Goal: Obtain resource: Download file/media

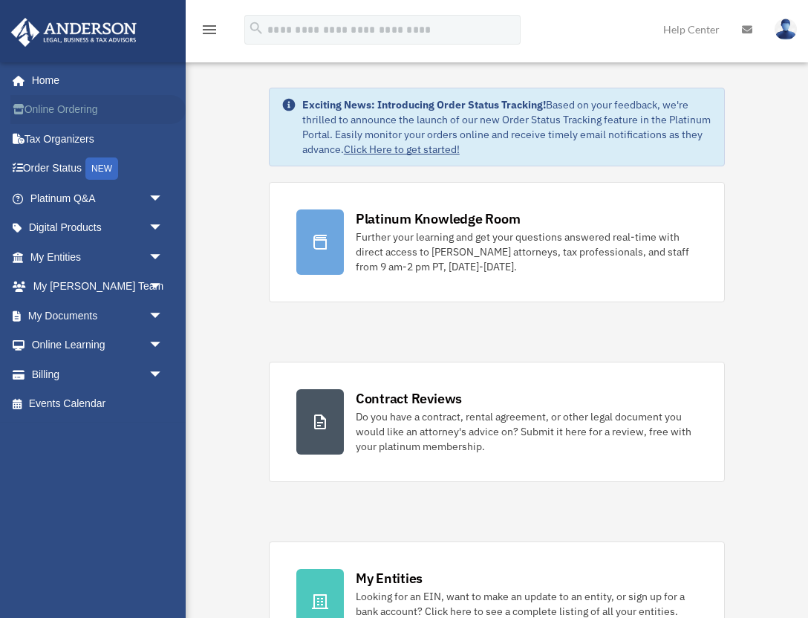
click at [74, 102] on link "Online Ordering" at bounding box center [97, 110] width 175 height 30
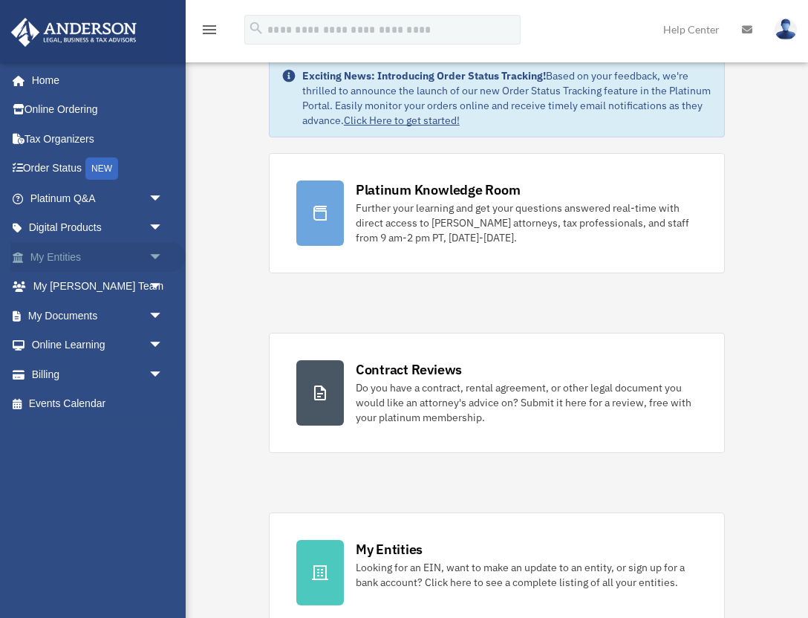
scroll to position [30, 0]
click at [156, 372] on span "arrow_drop_down" at bounding box center [163, 374] width 30 height 30
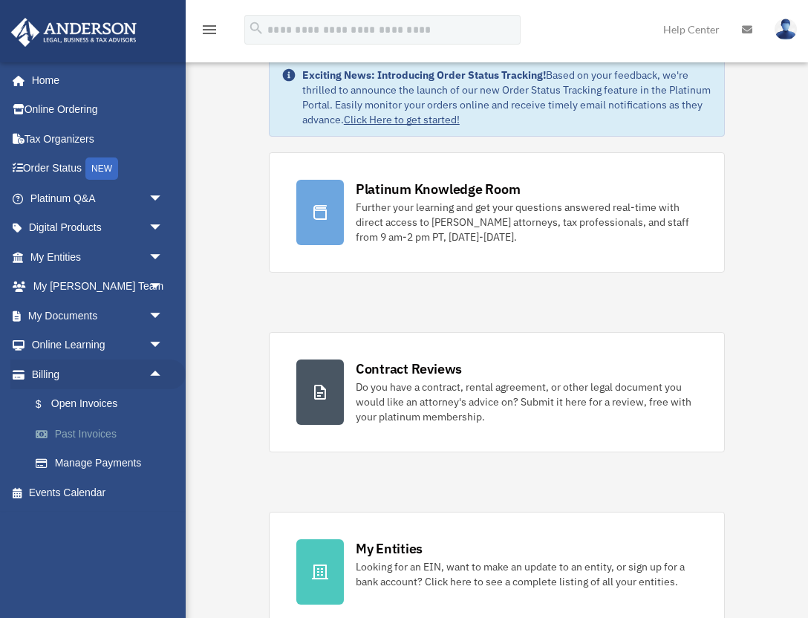
click at [94, 434] on link "Past Invoices" at bounding box center [103, 434] width 165 height 30
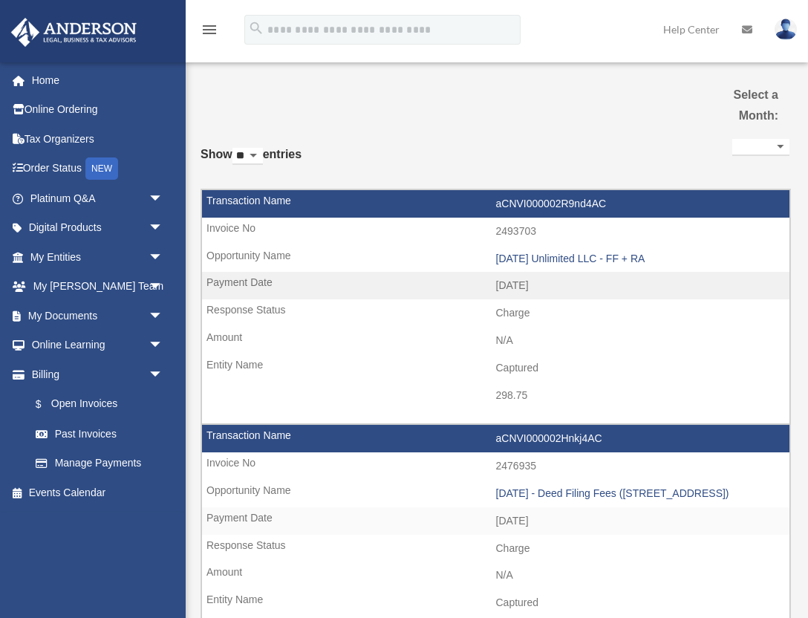
select select
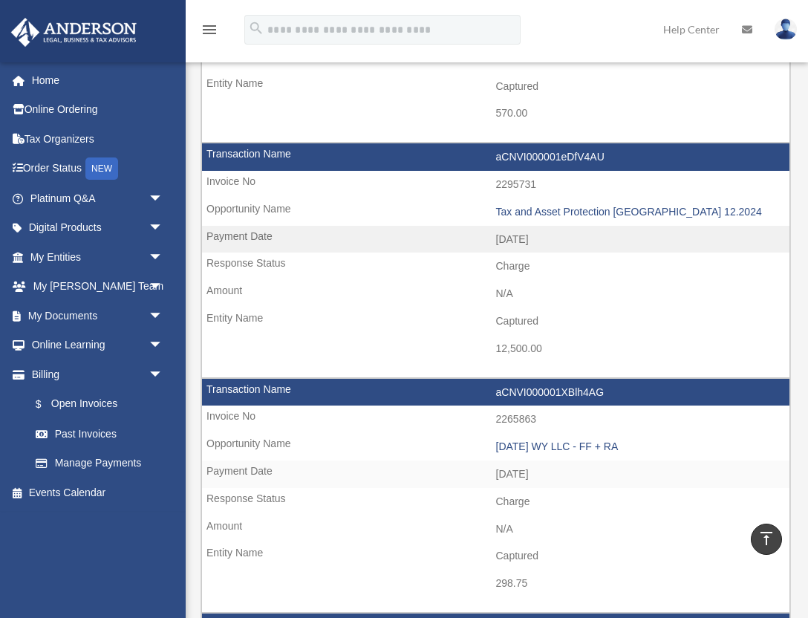
scroll to position [1448, 0]
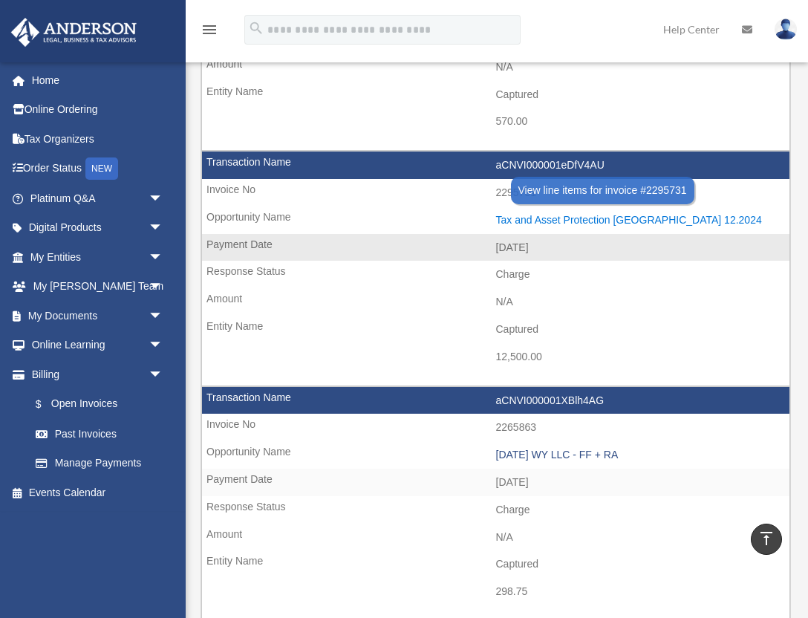
click at [574, 218] on div "Tax and Asset Protection Las Vegas 12.2024" at bounding box center [639, 220] width 287 height 13
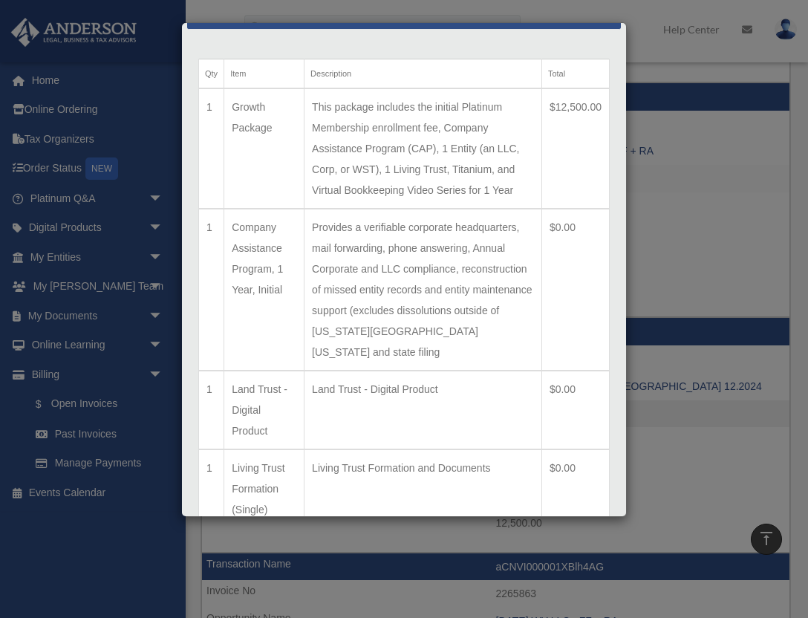
scroll to position [0, 0]
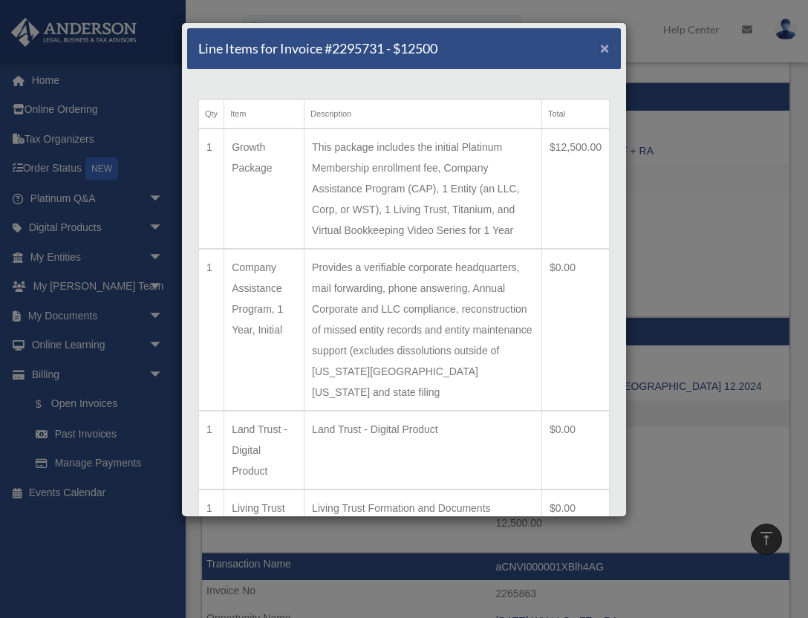
click at [604, 46] on span "×" at bounding box center [605, 47] width 10 height 17
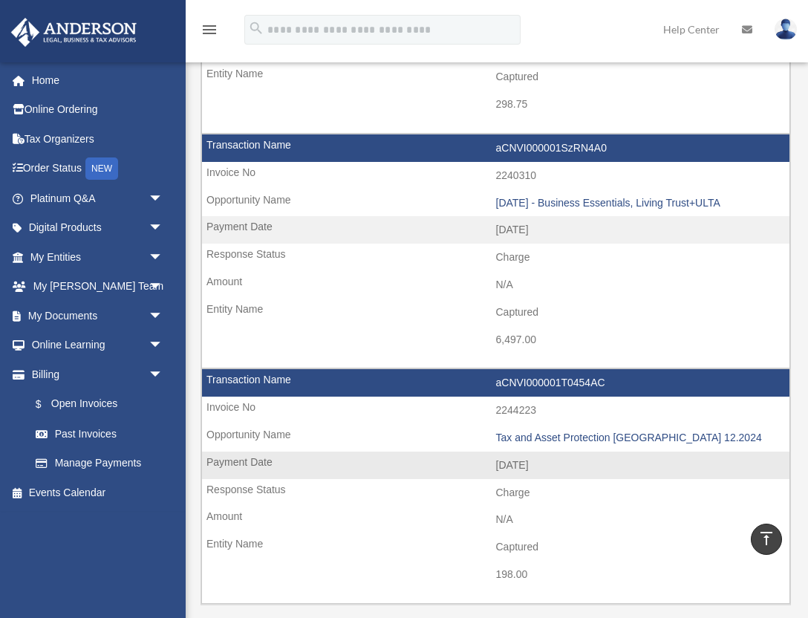
scroll to position [1915, 0]
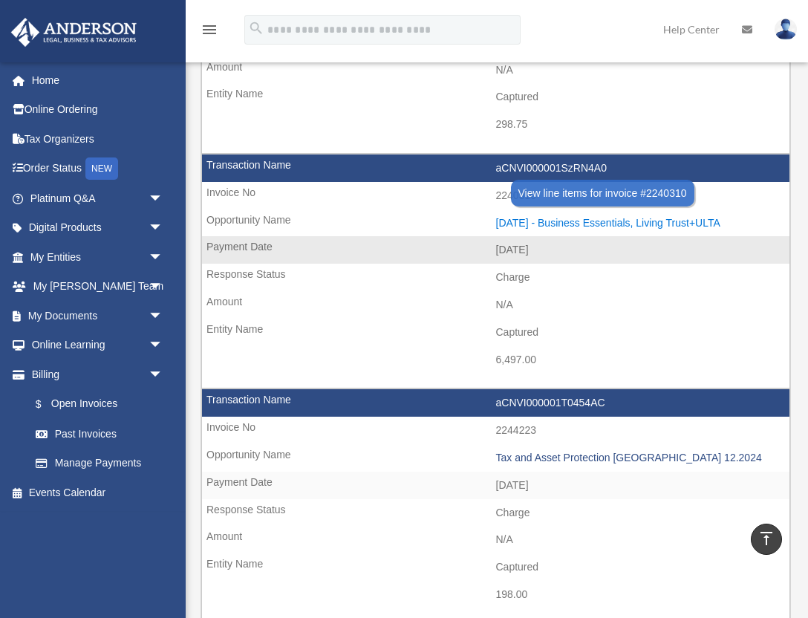
click at [586, 217] on div "2024.10.28 - Business Essentials, Living Trust+ULTA" at bounding box center [639, 223] width 287 height 13
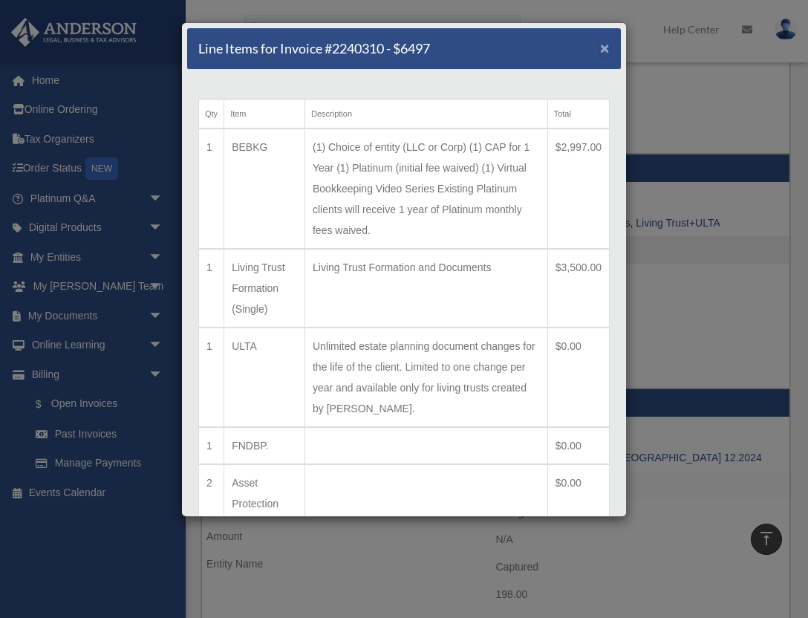
click at [604, 49] on span "×" at bounding box center [605, 47] width 10 height 17
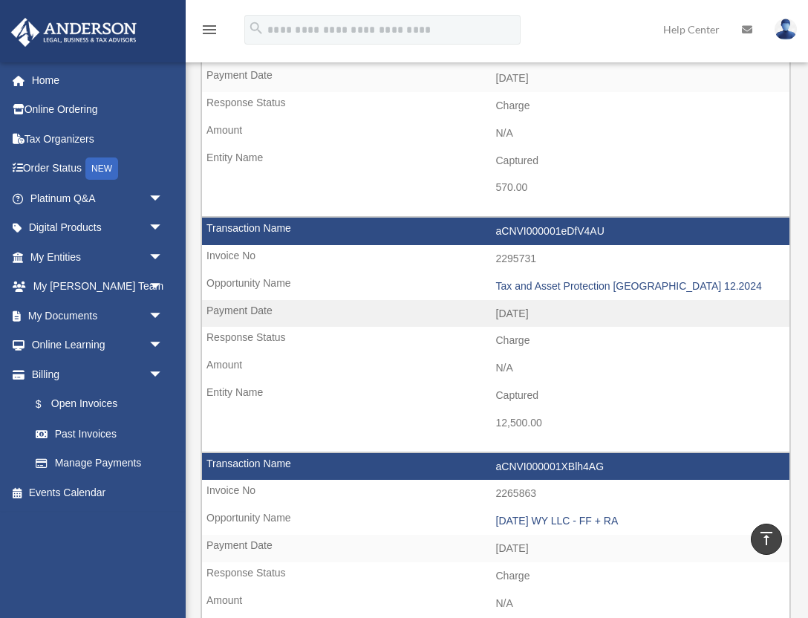
scroll to position [1381, 0]
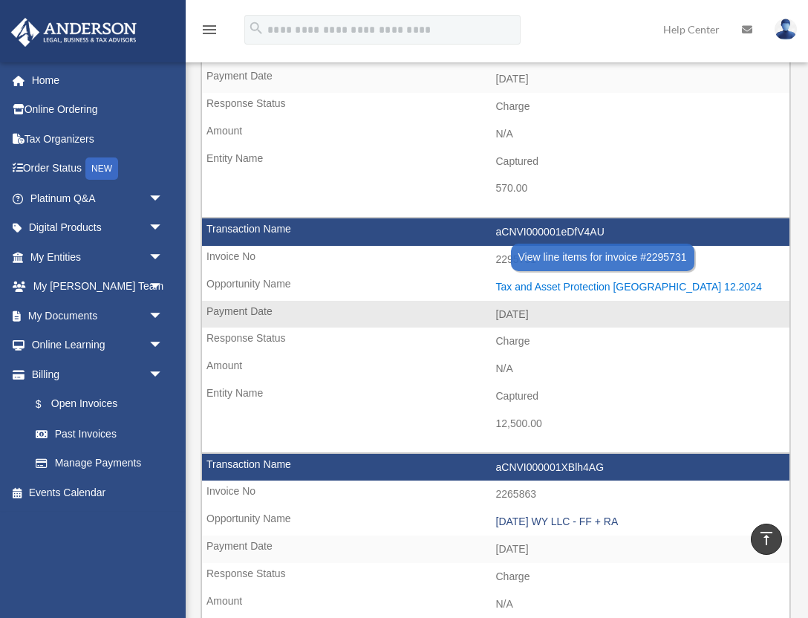
click at [562, 289] on div "Tax and Asset Protection Las Vegas 12.2024" at bounding box center [639, 287] width 287 height 13
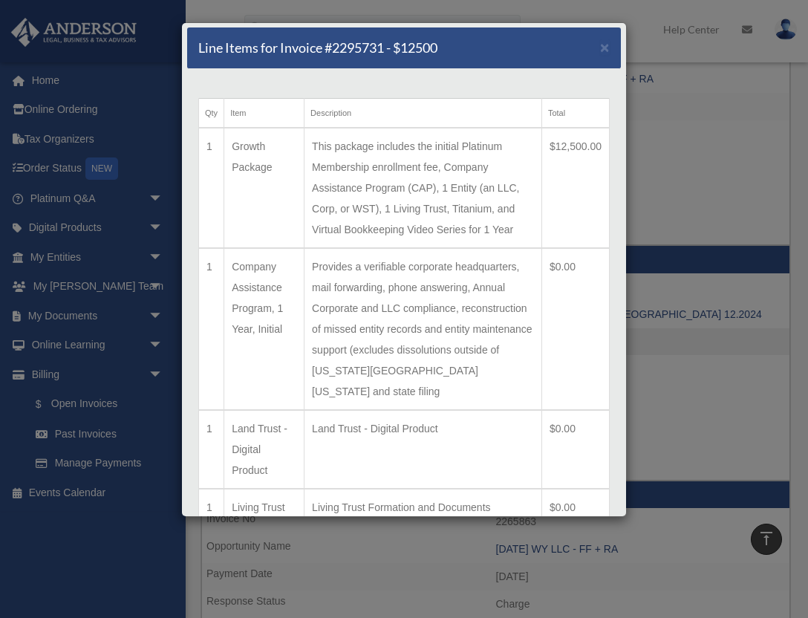
scroll to position [0, 0]
click at [604, 49] on span "×" at bounding box center [605, 47] width 10 height 17
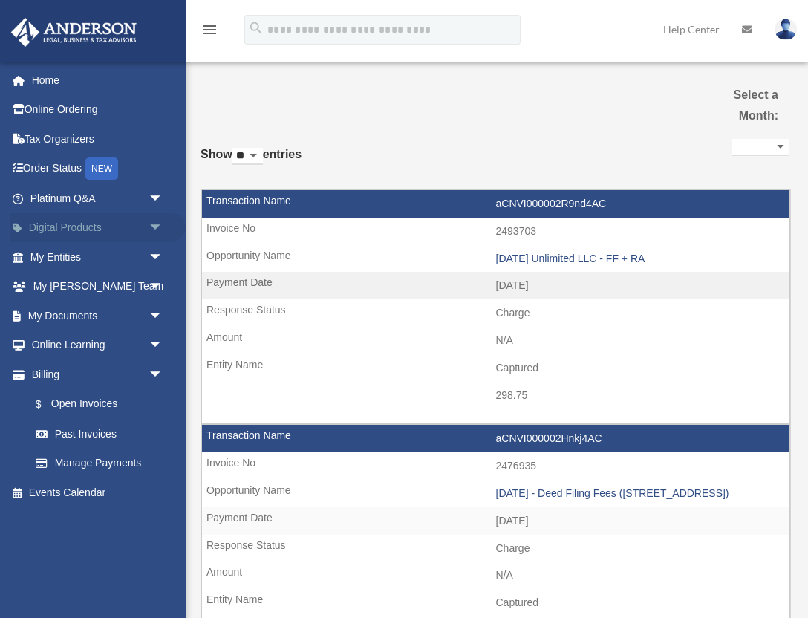
click at [151, 225] on span "arrow_drop_down" at bounding box center [163, 228] width 30 height 30
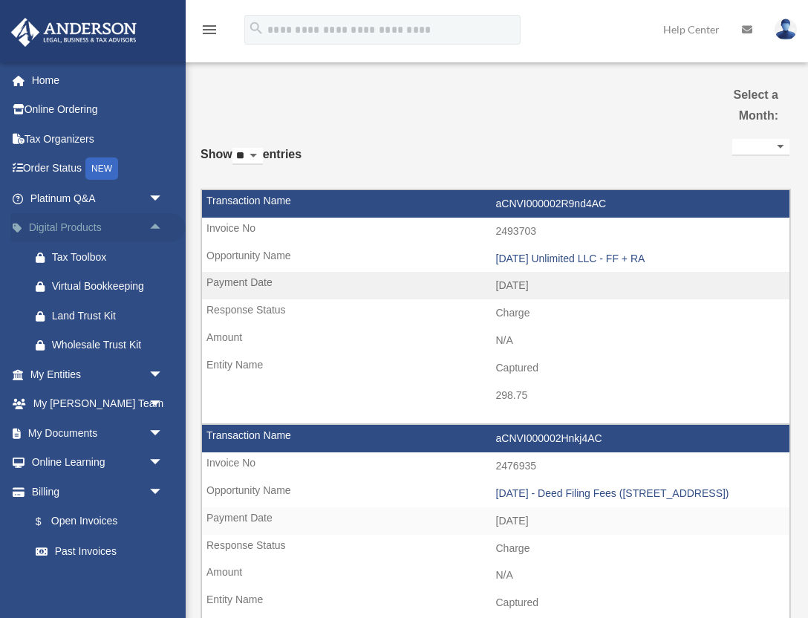
click at [157, 223] on span "arrow_drop_up" at bounding box center [163, 228] width 30 height 30
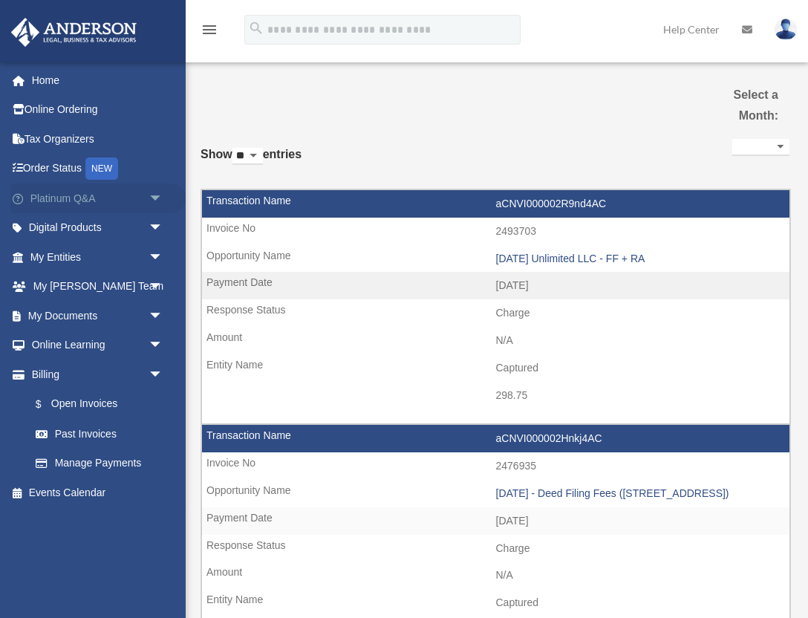
click at [155, 194] on span "arrow_drop_down" at bounding box center [163, 198] width 30 height 30
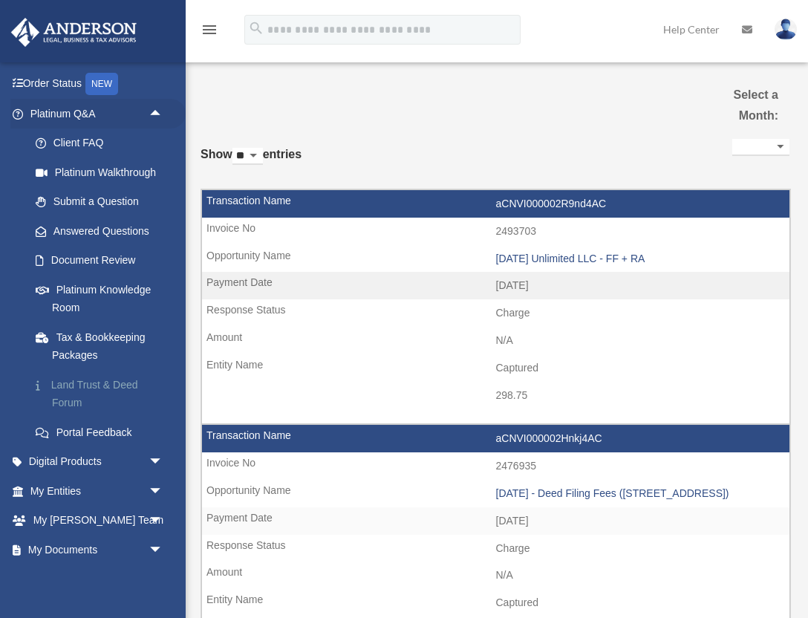
scroll to position [86, 0]
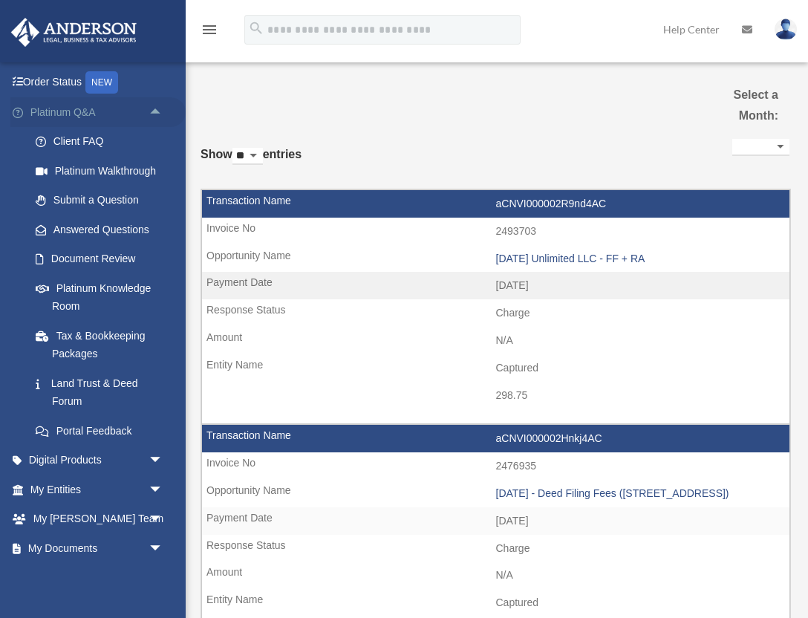
click at [156, 107] on span "arrow_drop_up" at bounding box center [163, 112] width 30 height 30
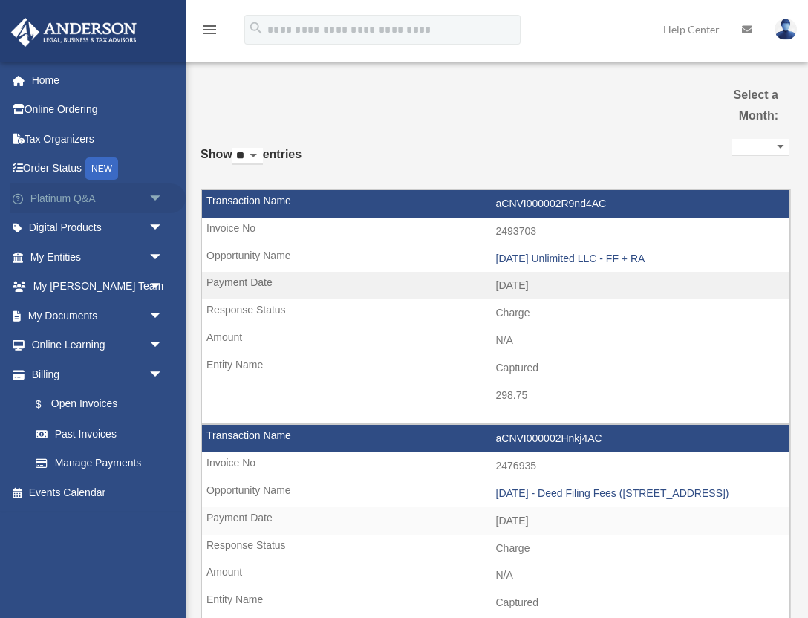
scroll to position [0, 0]
click at [154, 310] on span "arrow_drop_down" at bounding box center [163, 316] width 30 height 30
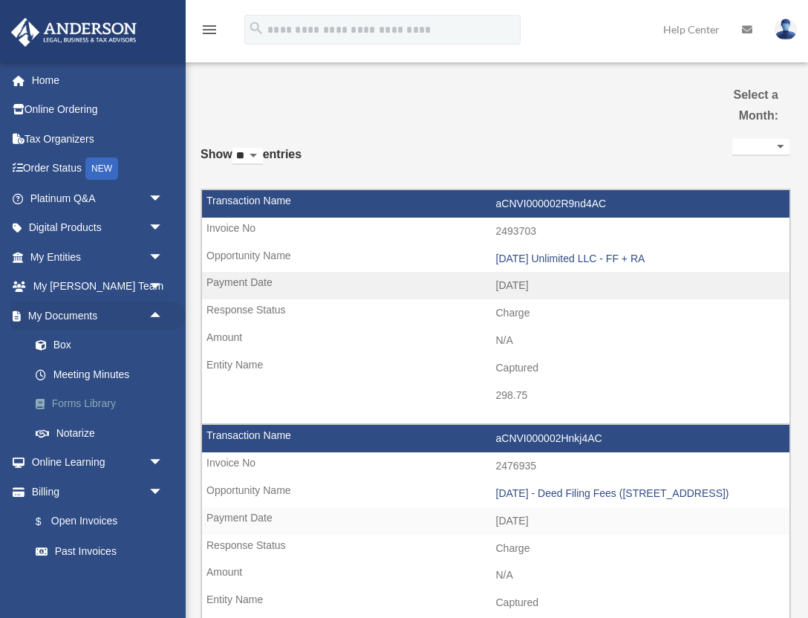
click at [96, 402] on link "Forms Library" at bounding box center [103, 404] width 165 height 30
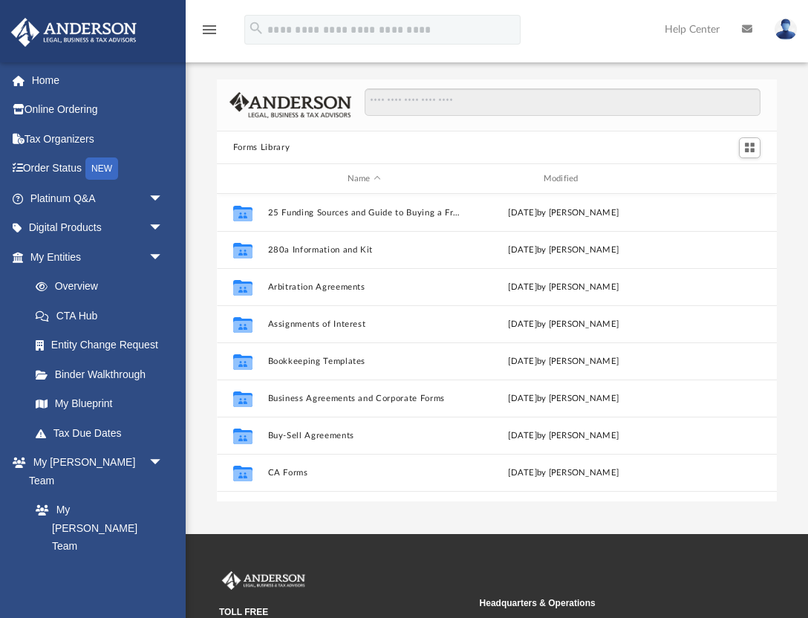
scroll to position [337, 560]
click at [460, 99] on input "Search files and folders" at bounding box center [563, 102] width 396 height 28
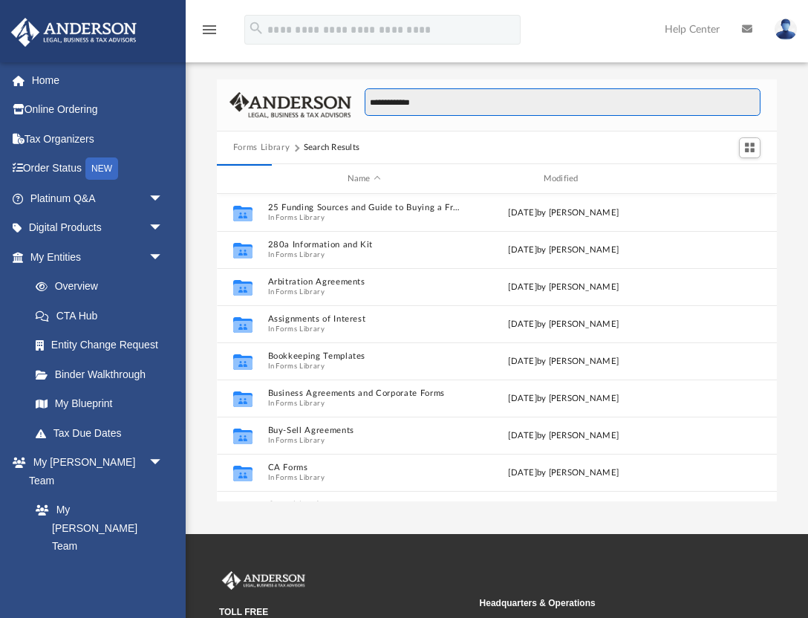
type input "**********"
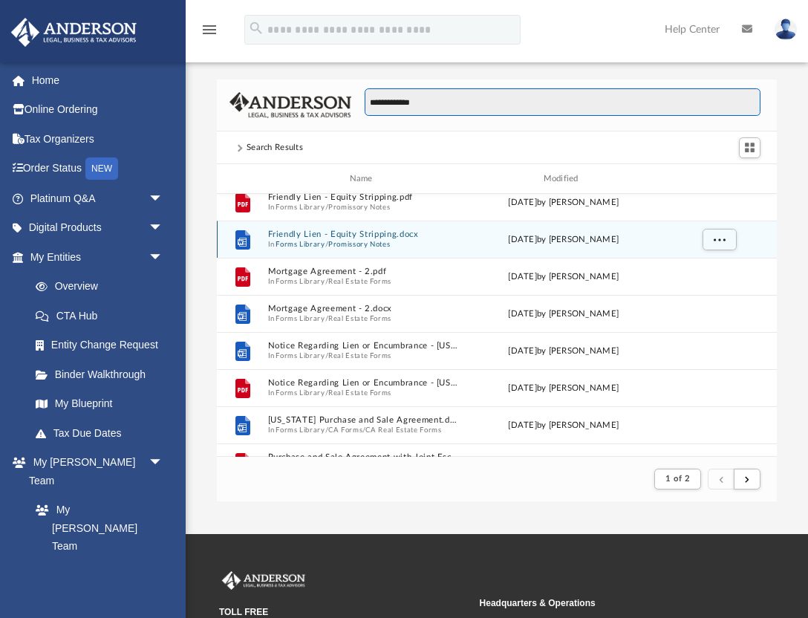
scroll to position [0, 0]
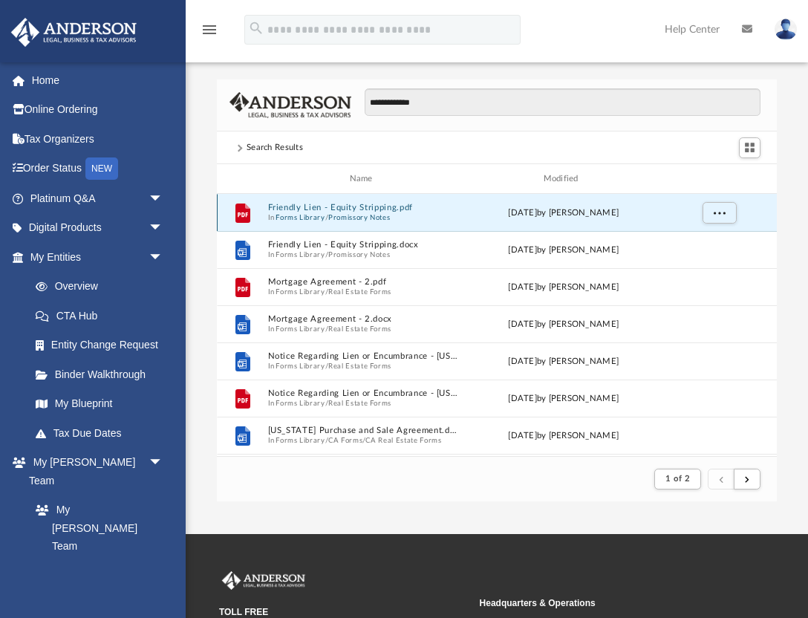
click at [341, 206] on button "Friendly Lien - Equity Stripping.pdf" at bounding box center [363, 208] width 193 height 10
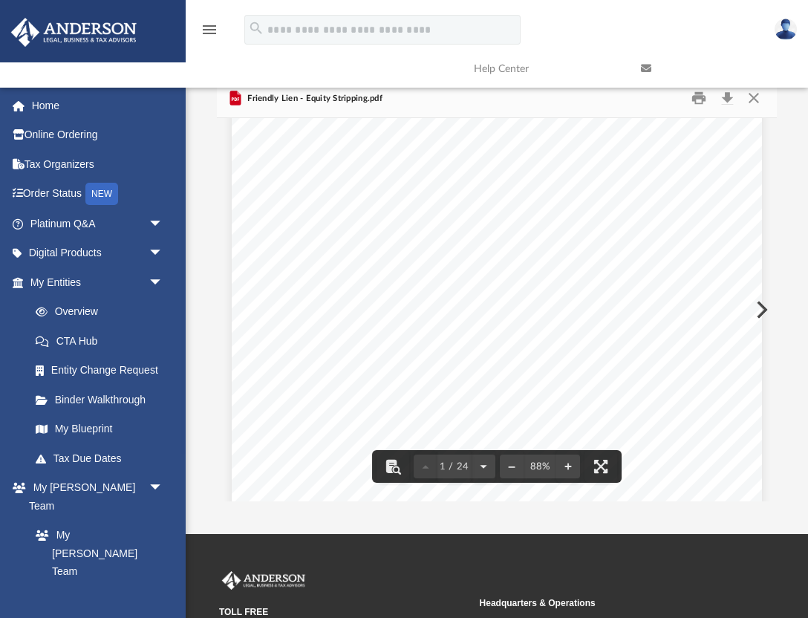
scroll to position [74, 0]
click at [698, 101] on button "Print" at bounding box center [700, 98] width 30 height 23
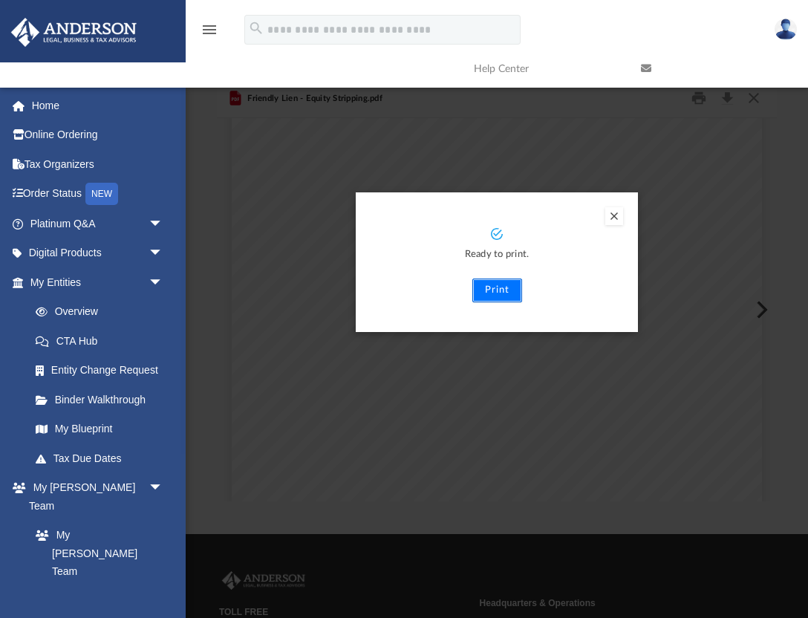
click at [508, 290] on button "Print" at bounding box center [497, 290] width 50 height 24
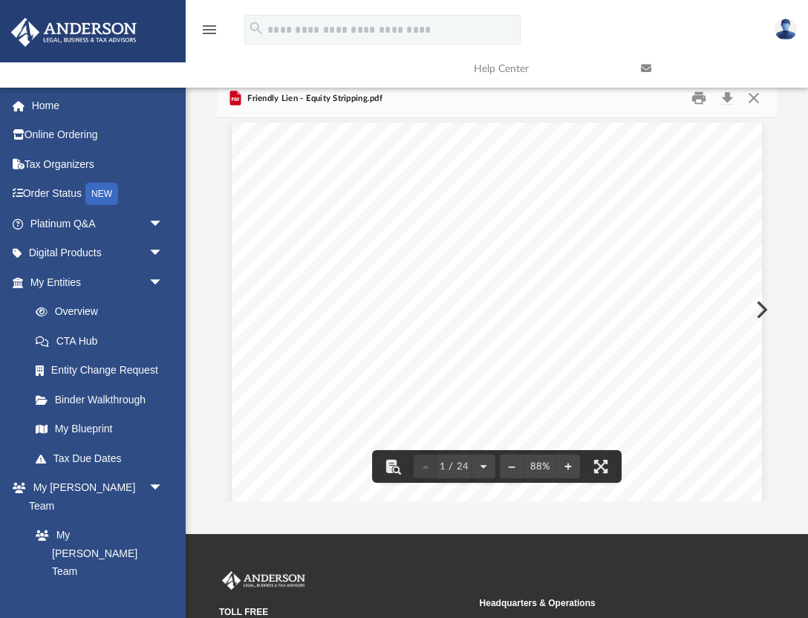
scroll to position [0, 0]
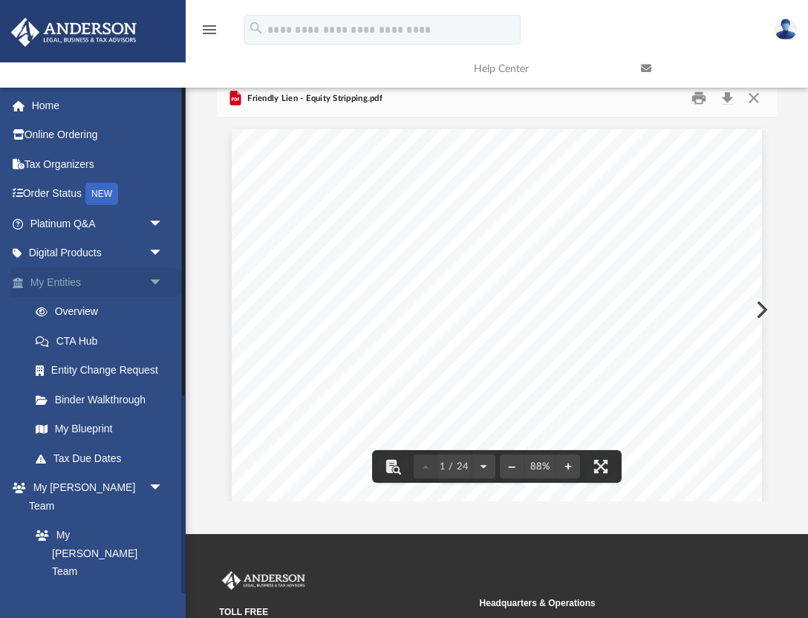
click at [158, 275] on span "arrow_drop_down" at bounding box center [163, 282] width 30 height 30
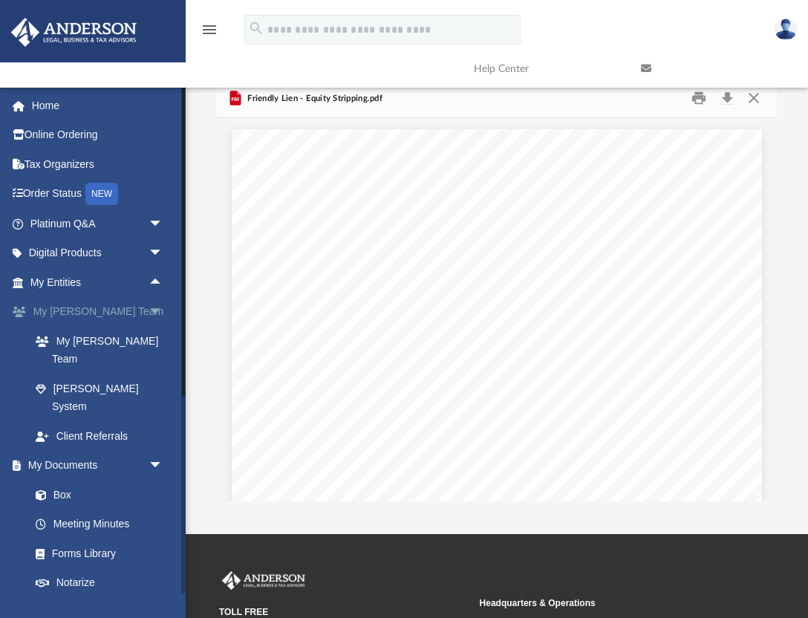
click at [154, 310] on span "arrow_drop_down" at bounding box center [163, 312] width 30 height 30
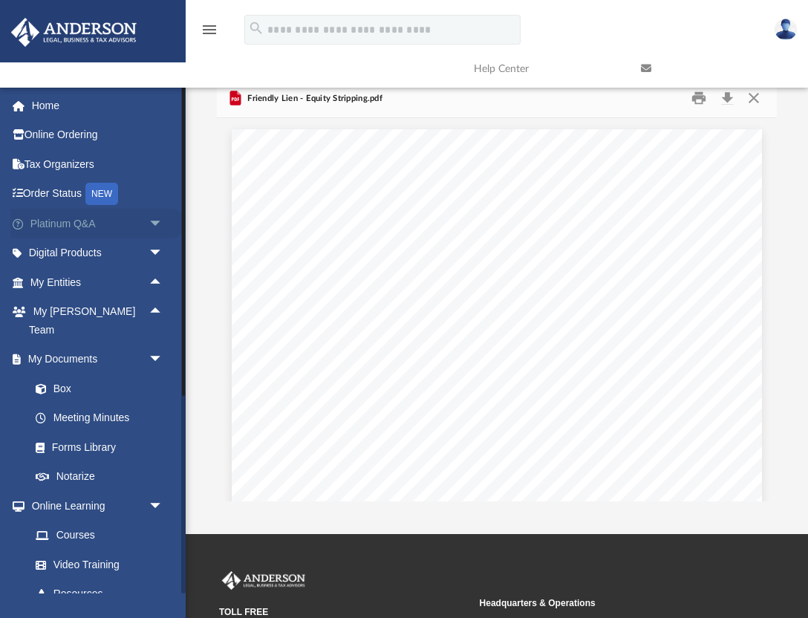
click at [157, 226] on span "arrow_drop_down" at bounding box center [163, 224] width 30 height 30
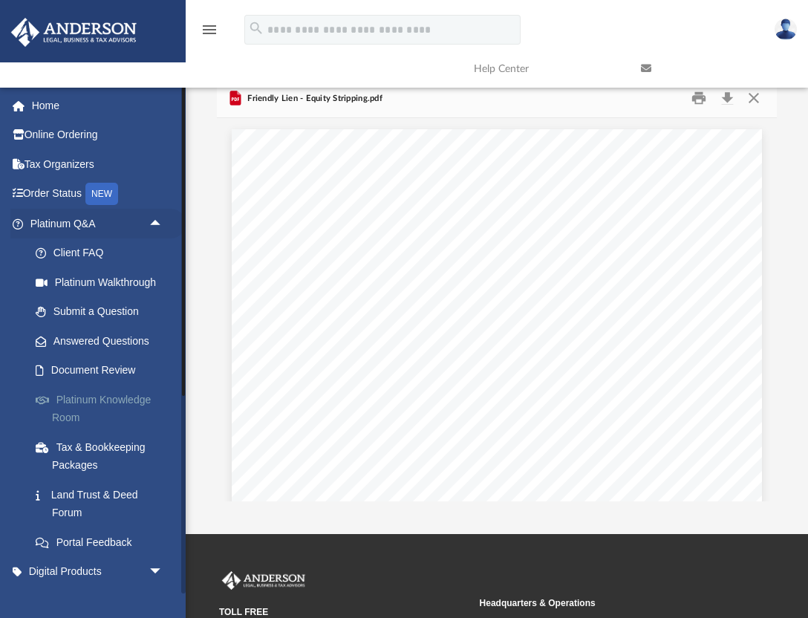
click at [125, 401] on link "Platinum Knowledge Room" at bounding box center [103, 409] width 165 height 48
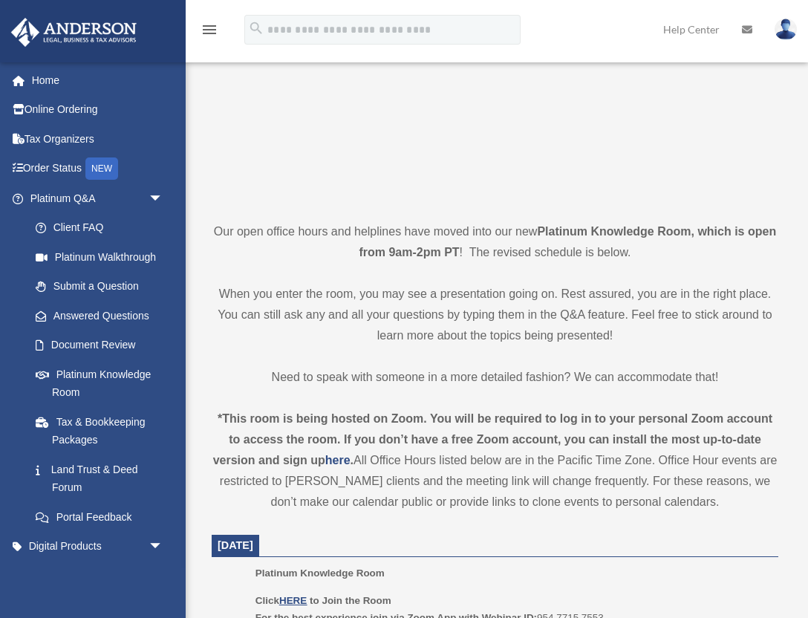
click at [784, 31] on img at bounding box center [785, 30] width 22 height 22
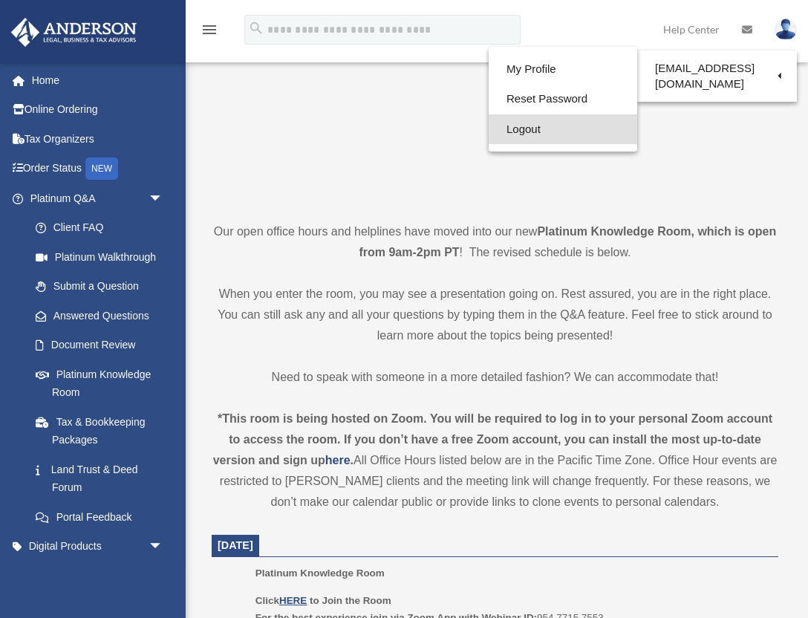
click at [546, 127] on link "Logout" at bounding box center [563, 129] width 148 height 30
